Goal: Transaction & Acquisition: Purchase product/service

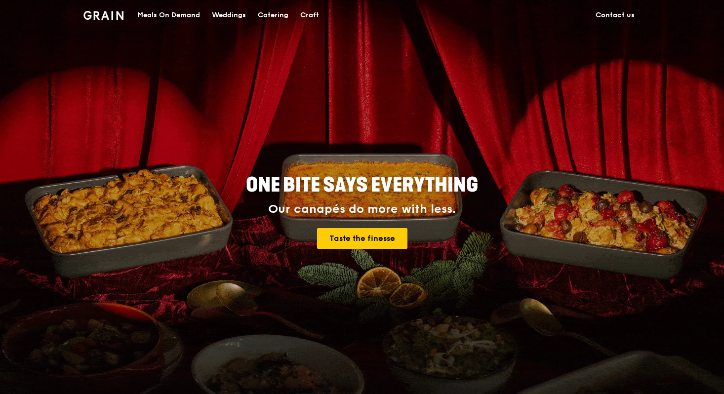
click at [228, 13] on div "Weddings" at bounding box center [229, 15] width 34 height 30
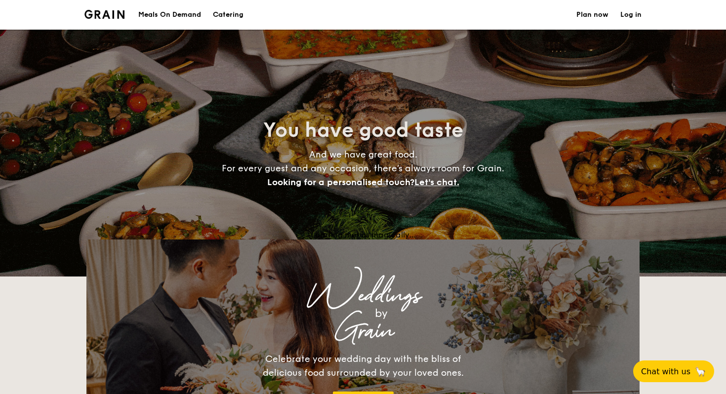
select select
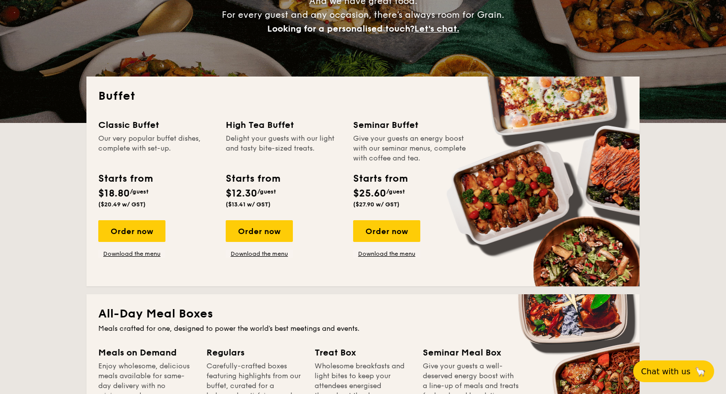
scroll to position [157, 0]
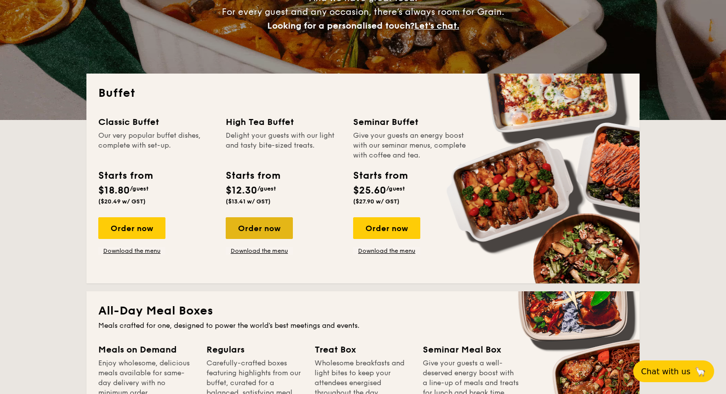
click at [259, 231] on div "Order now" at bounding box center [259, 228] width 67 height 22
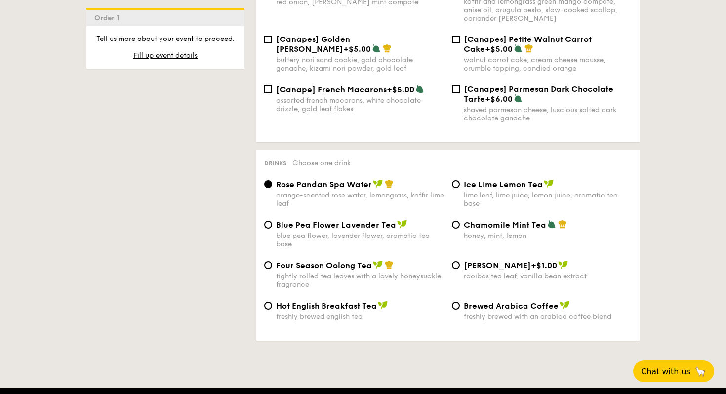
scroll to position [1516, 0]
